Goal: Task Accomplishment & Management: Manage account settings

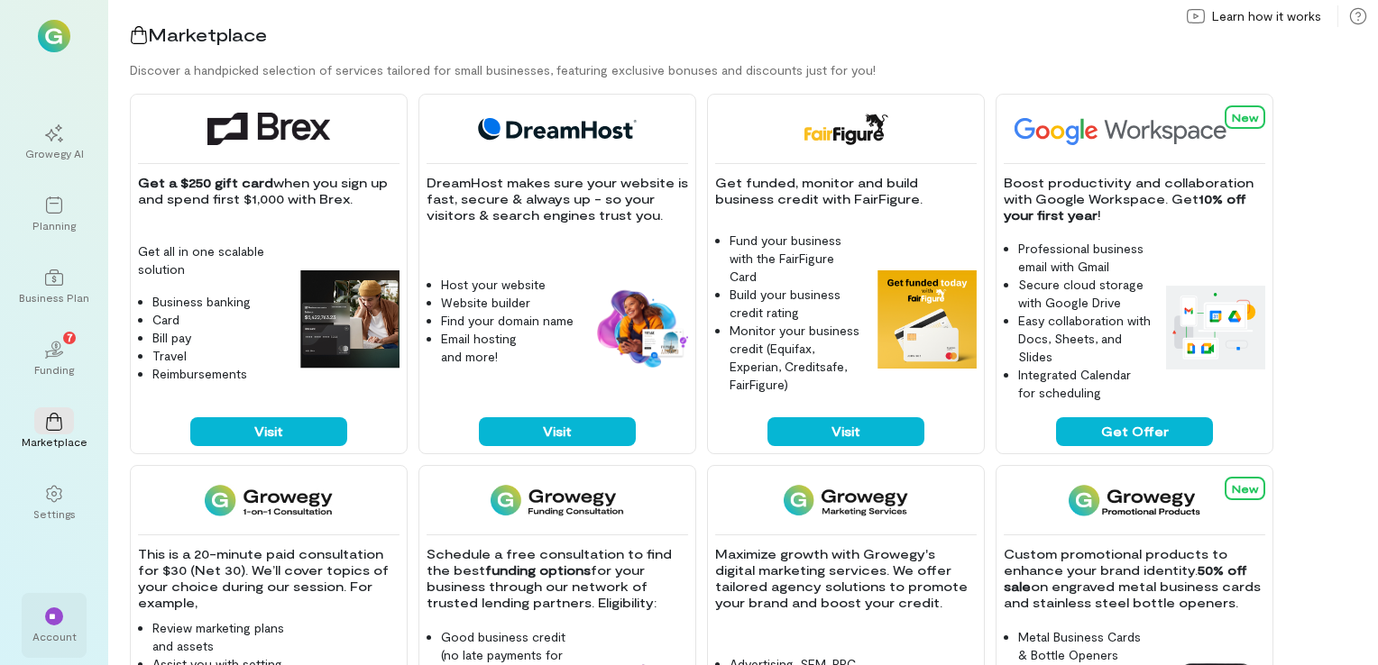
drag, startPoint x: 57, startPoint y: 611, endPoint x: 35, endPoint y: 620, distance: 23.4
click at [35, 620] on div "**" at bounding box center [54, 615] width 40 height 27
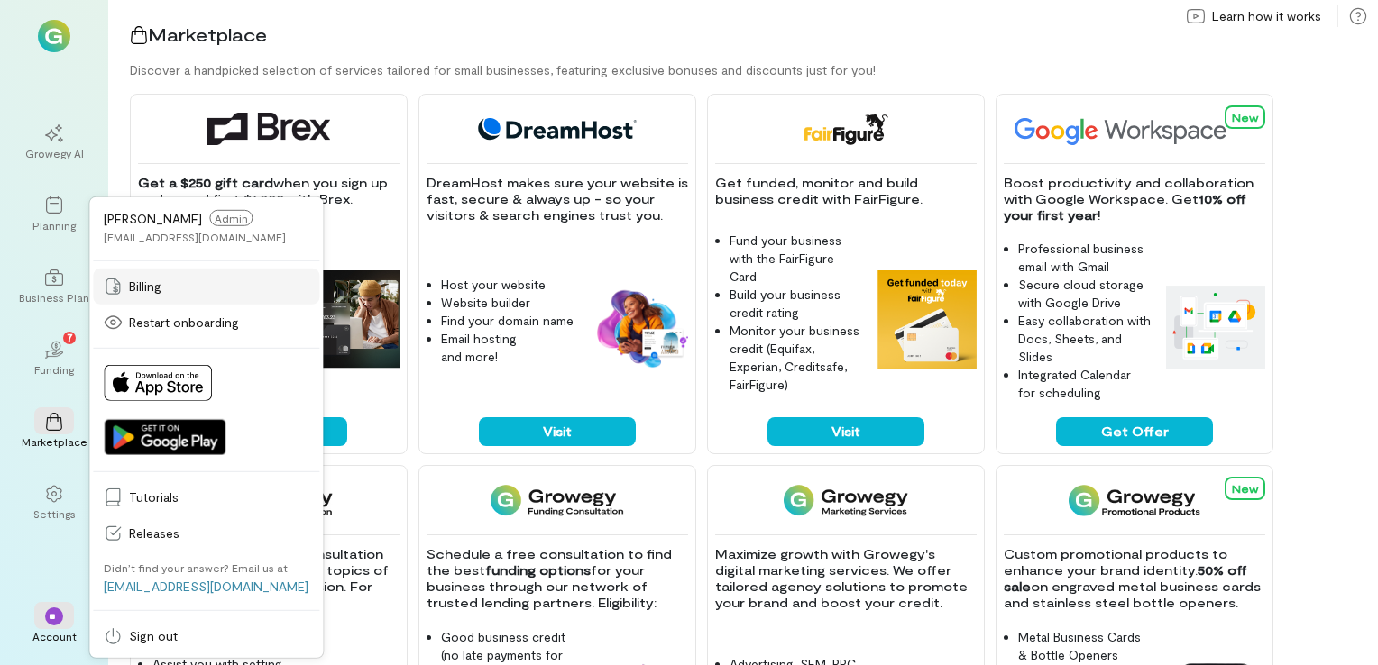
click at [144, 287] on span "Billing" at bounding box center [218, 287] width 179 height 18
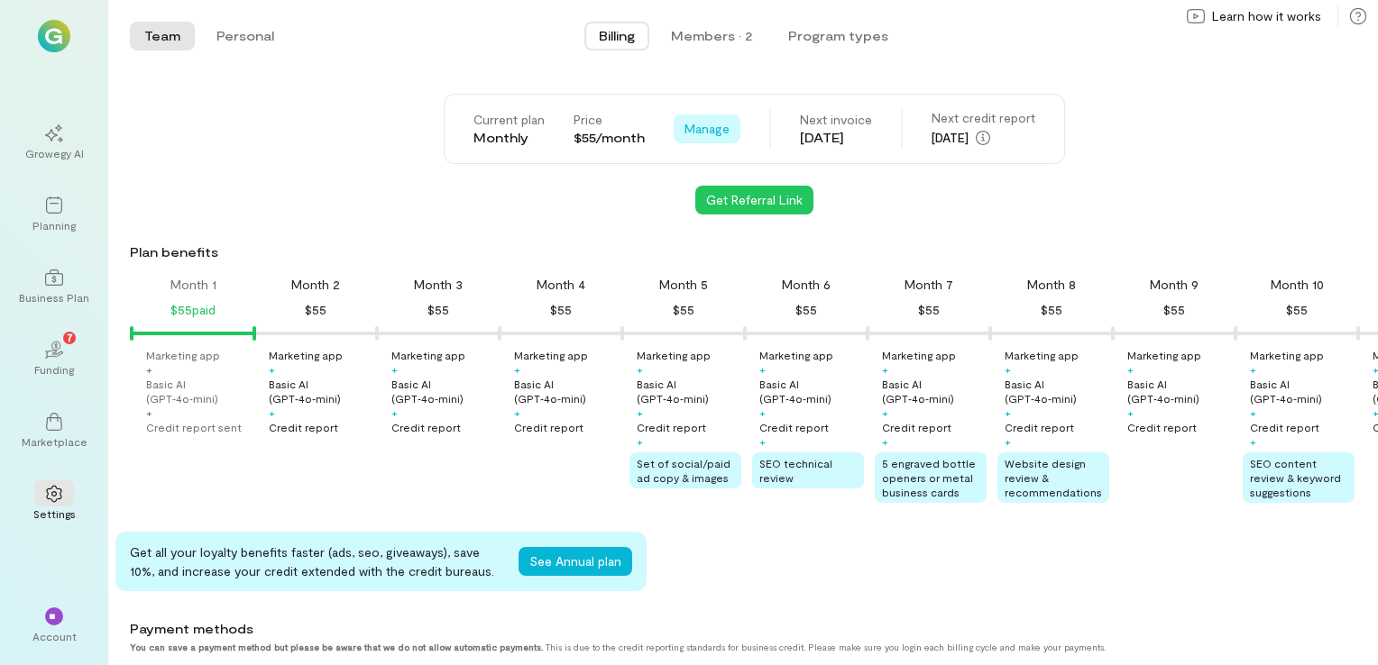
click at [691, 120] on span "Manage" at bounding box center [706, 129] width 45 height 18
